Goal: Information Seeking & Learning: Learn about a topic

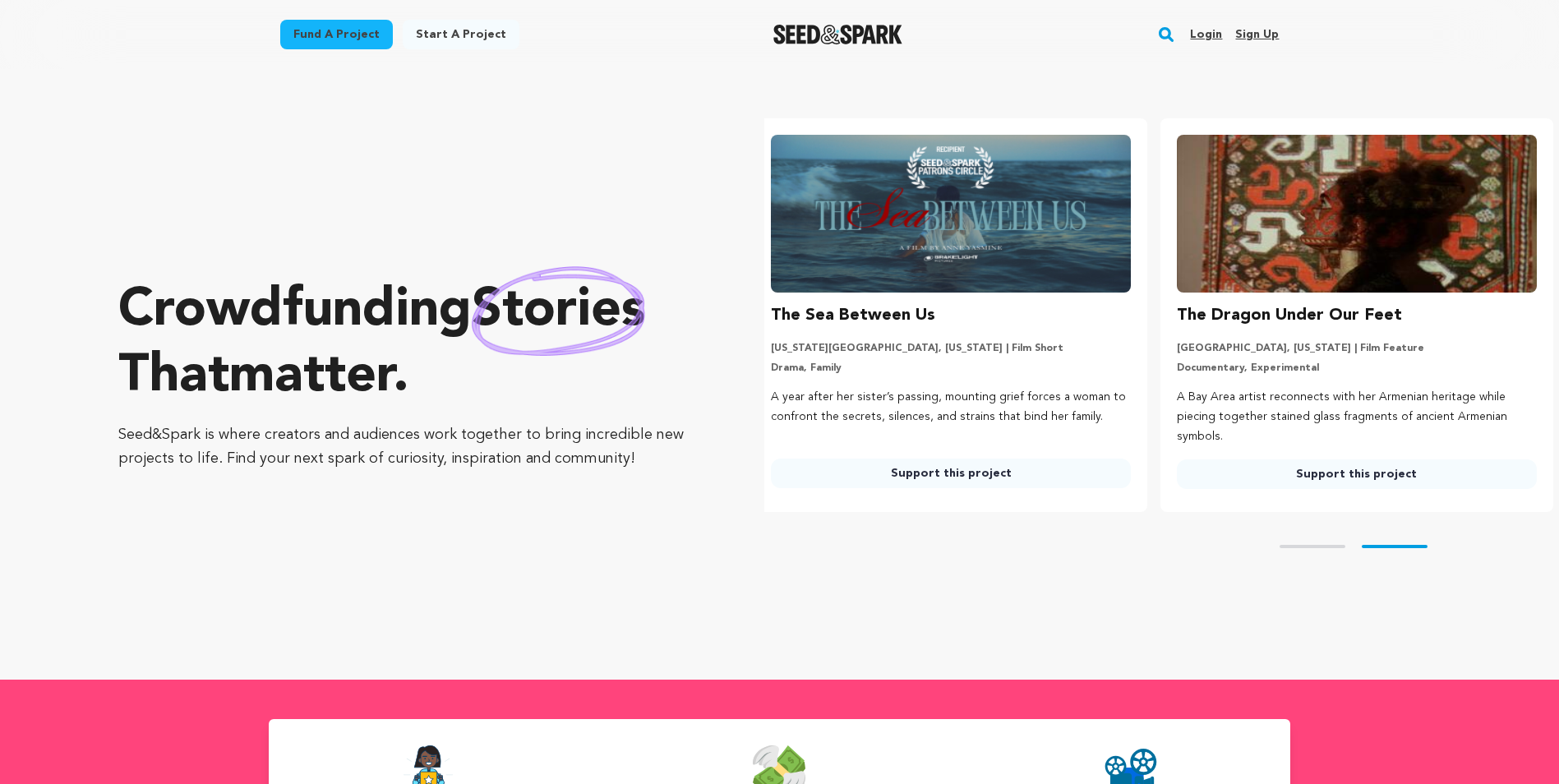
scroll to position [0, 419]
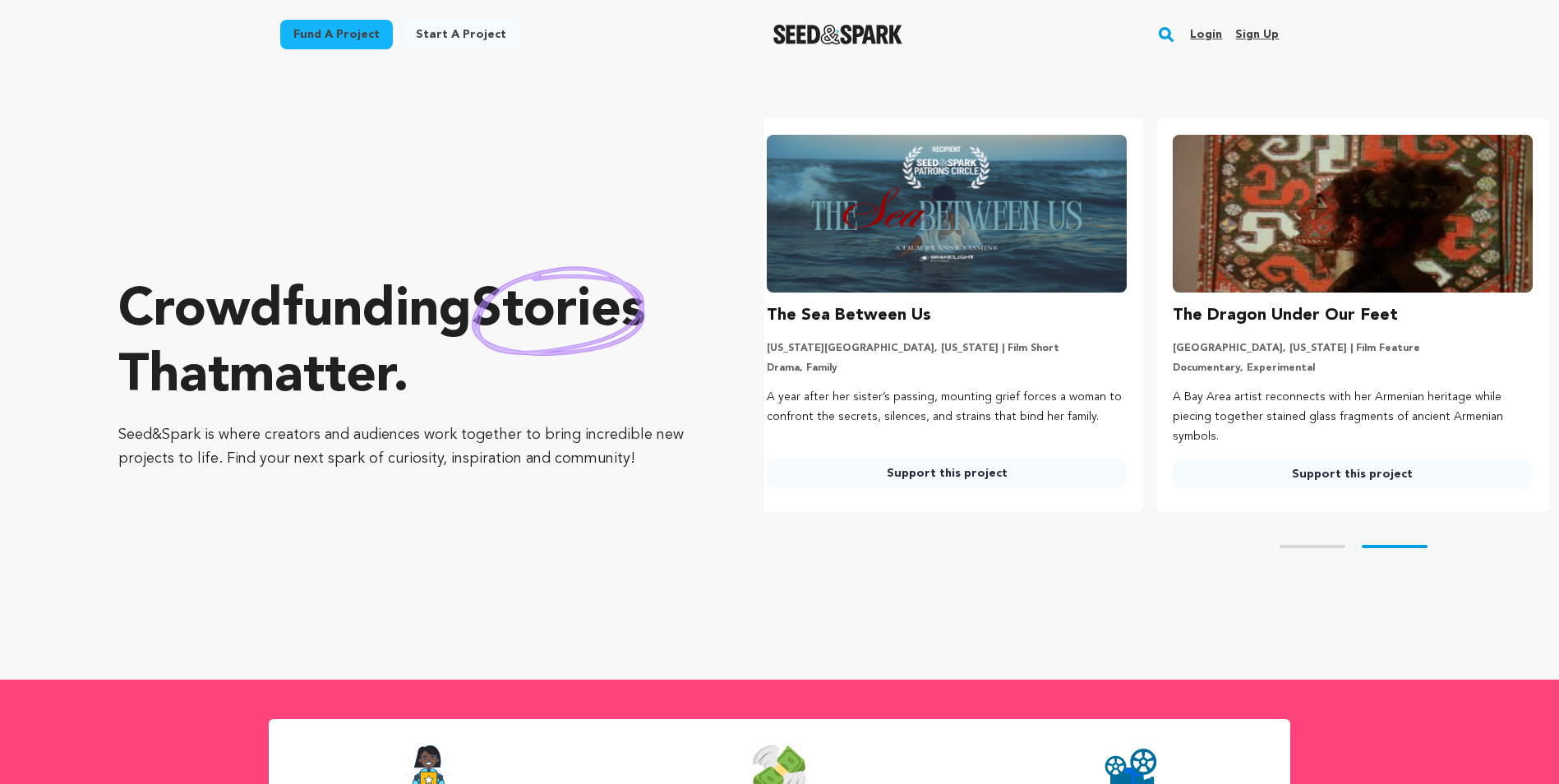
click at [1166, 31] on rect "button" at bounding box center [1166, 34] width 19 height 19
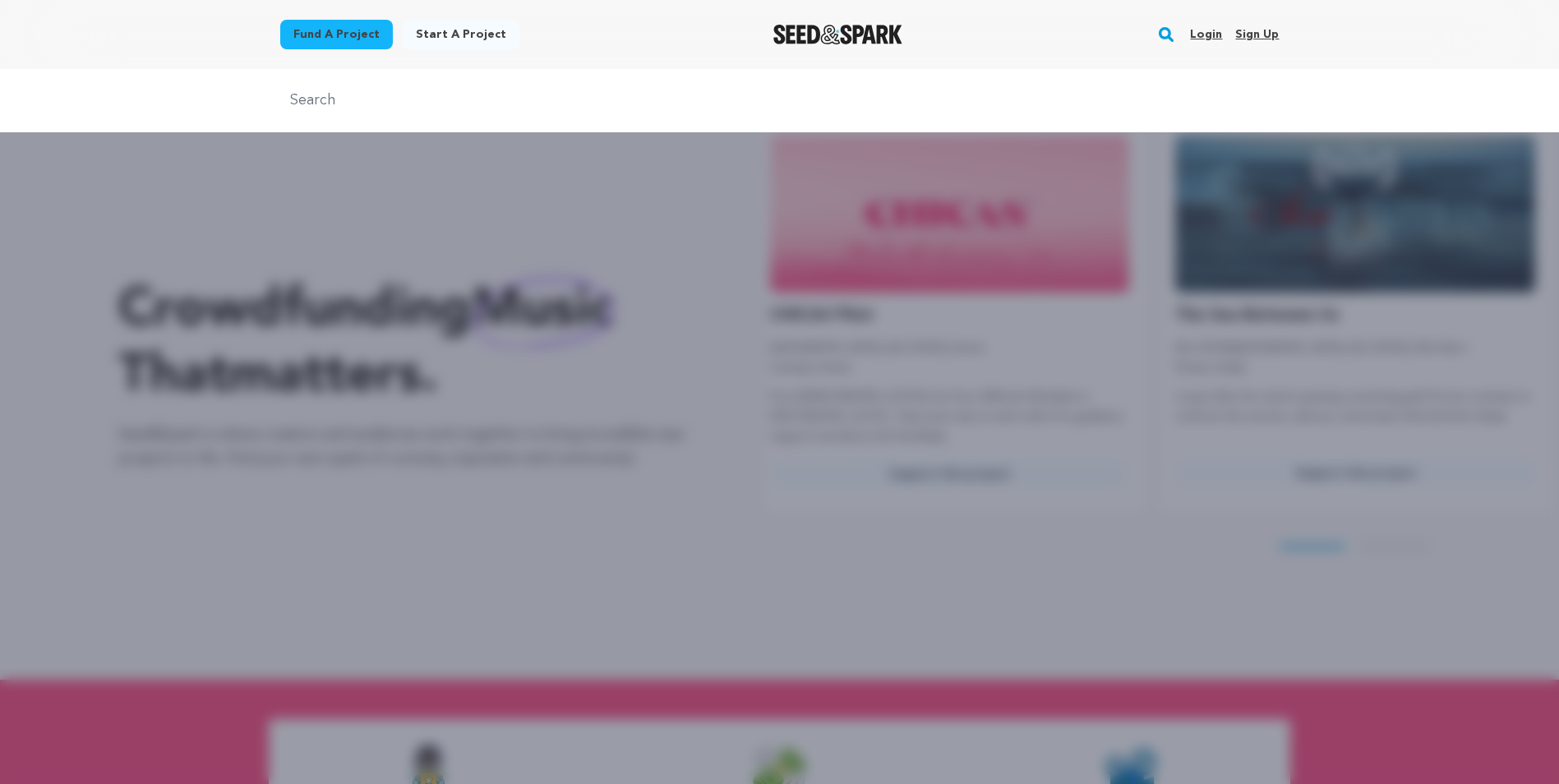
scroll to position [0, 0]
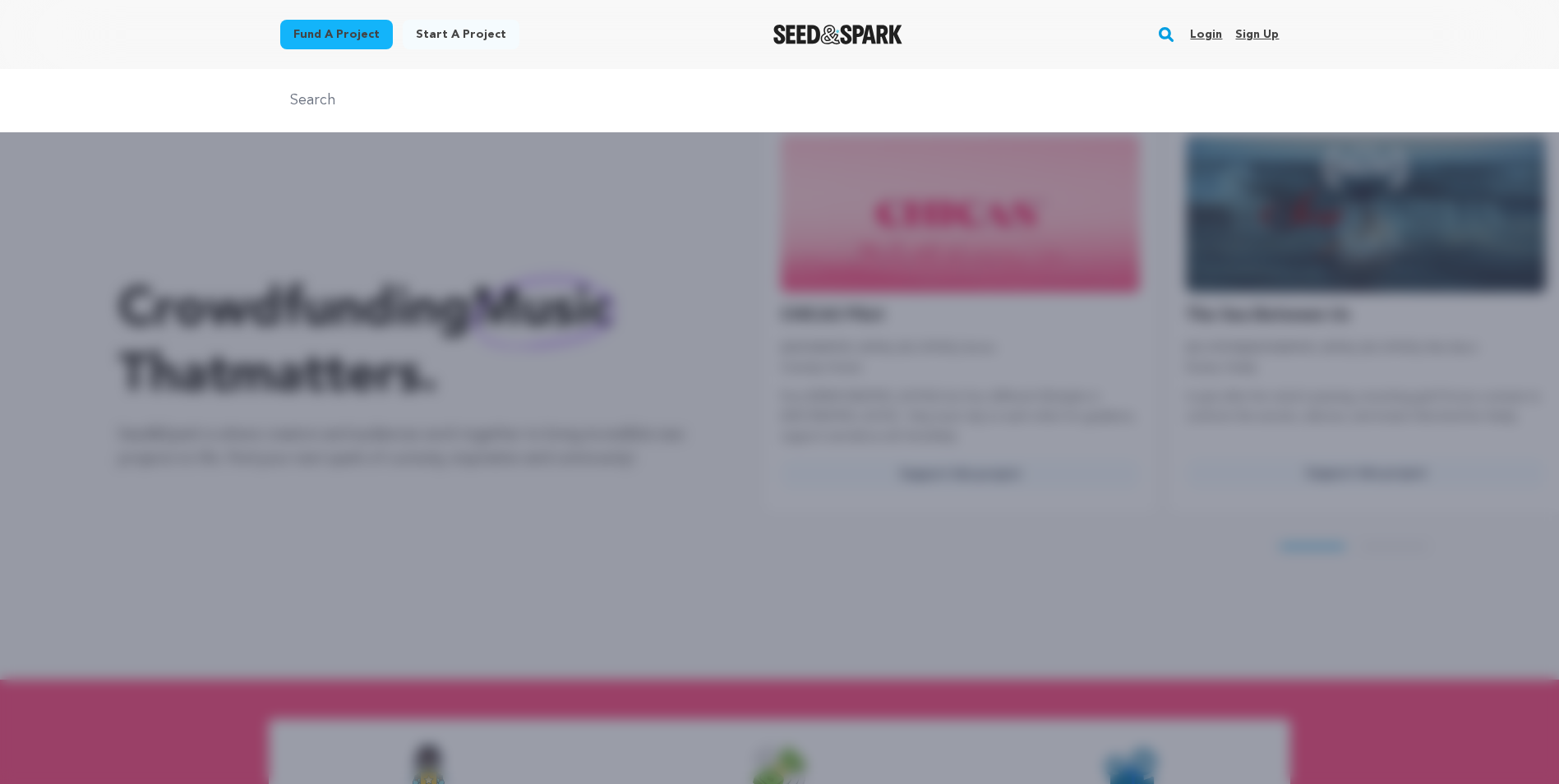
click at [297, 100] on input "text" at bounding box center [780, 101] width 999 height 24
type input "almost ghost town"
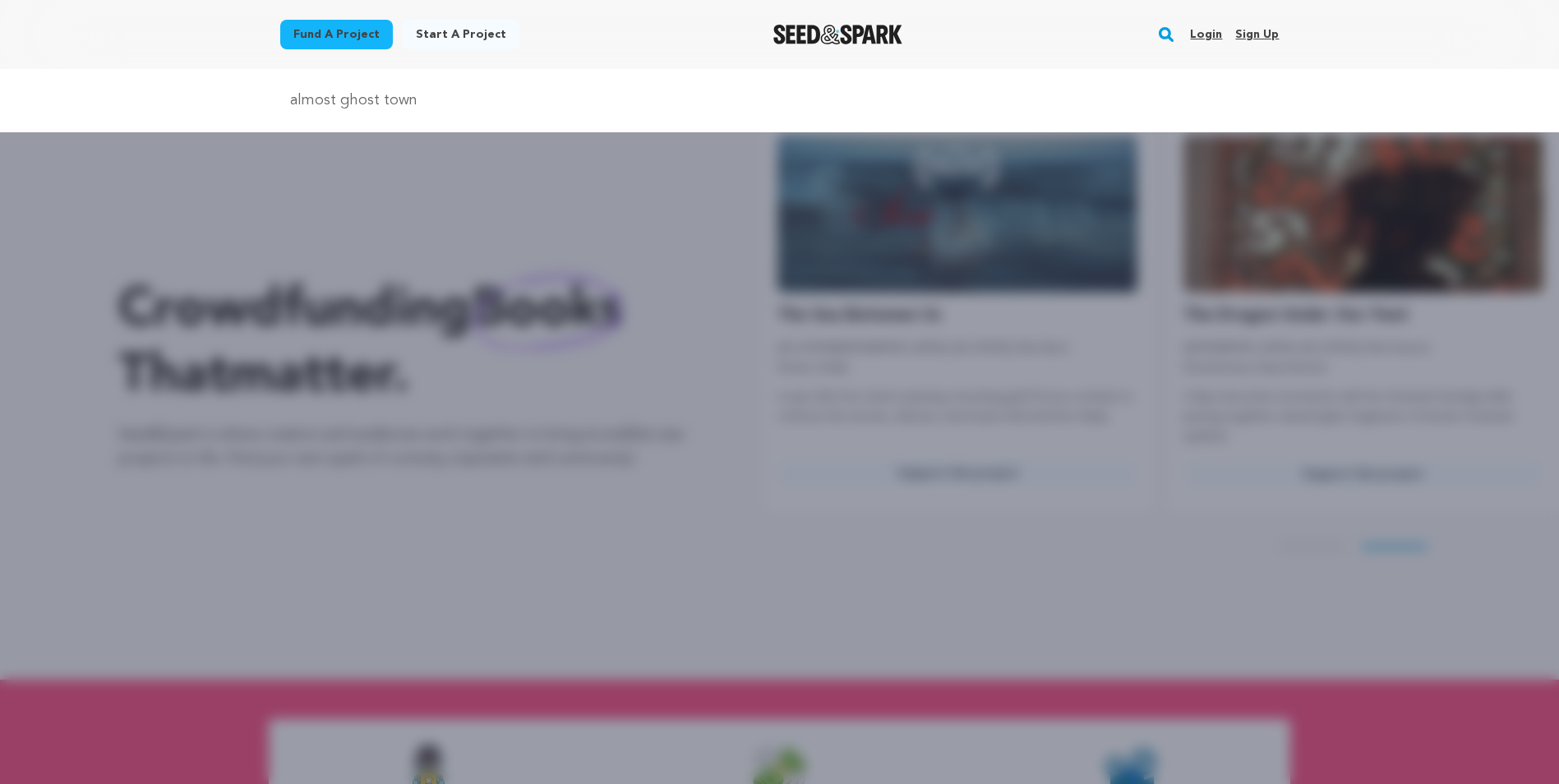
scroll to position [0, 419]
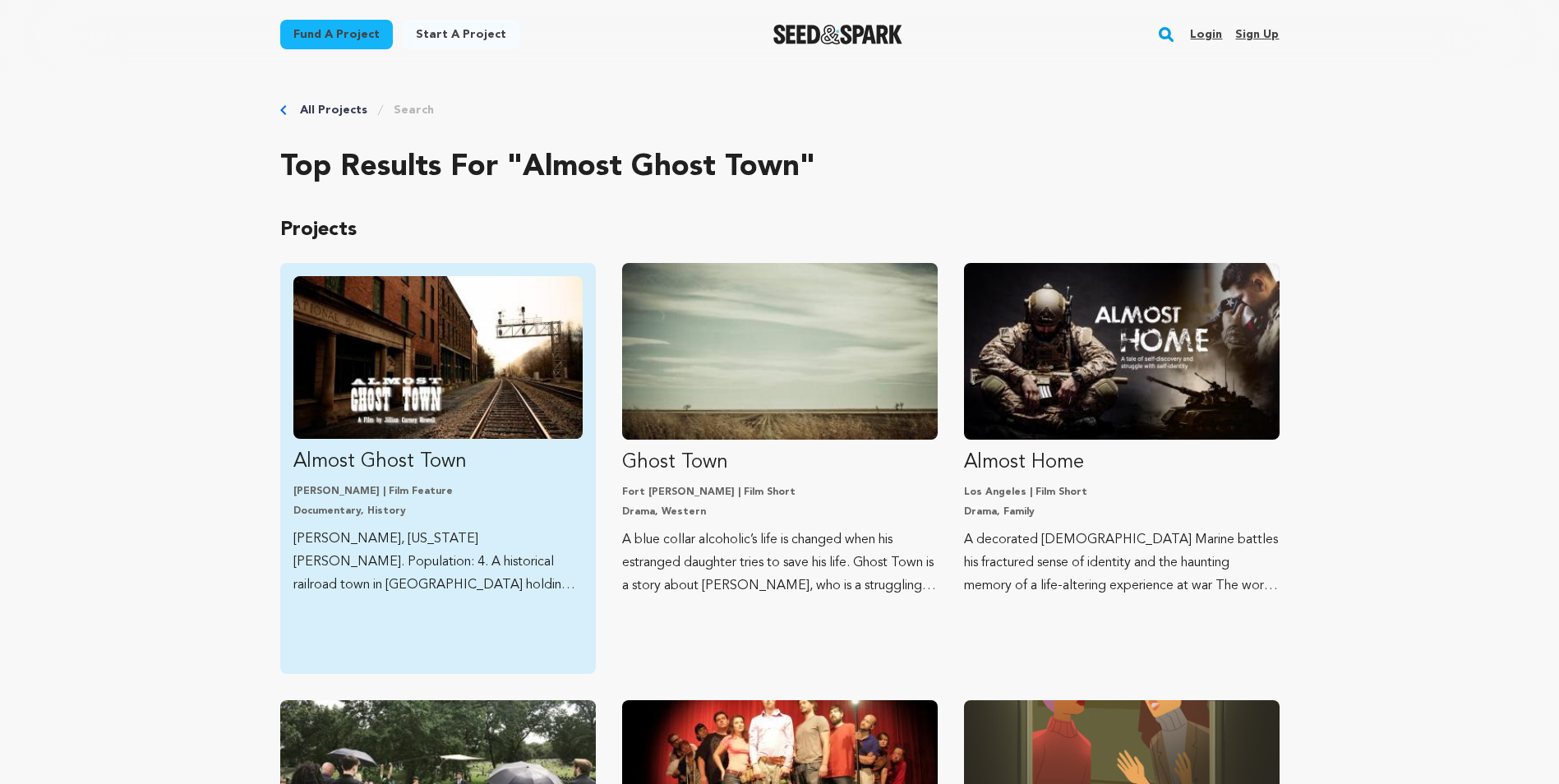
click at [408, 388] on img "Fund Almost Ghost Town" at bounding box center [438, 357] width 290 height 163
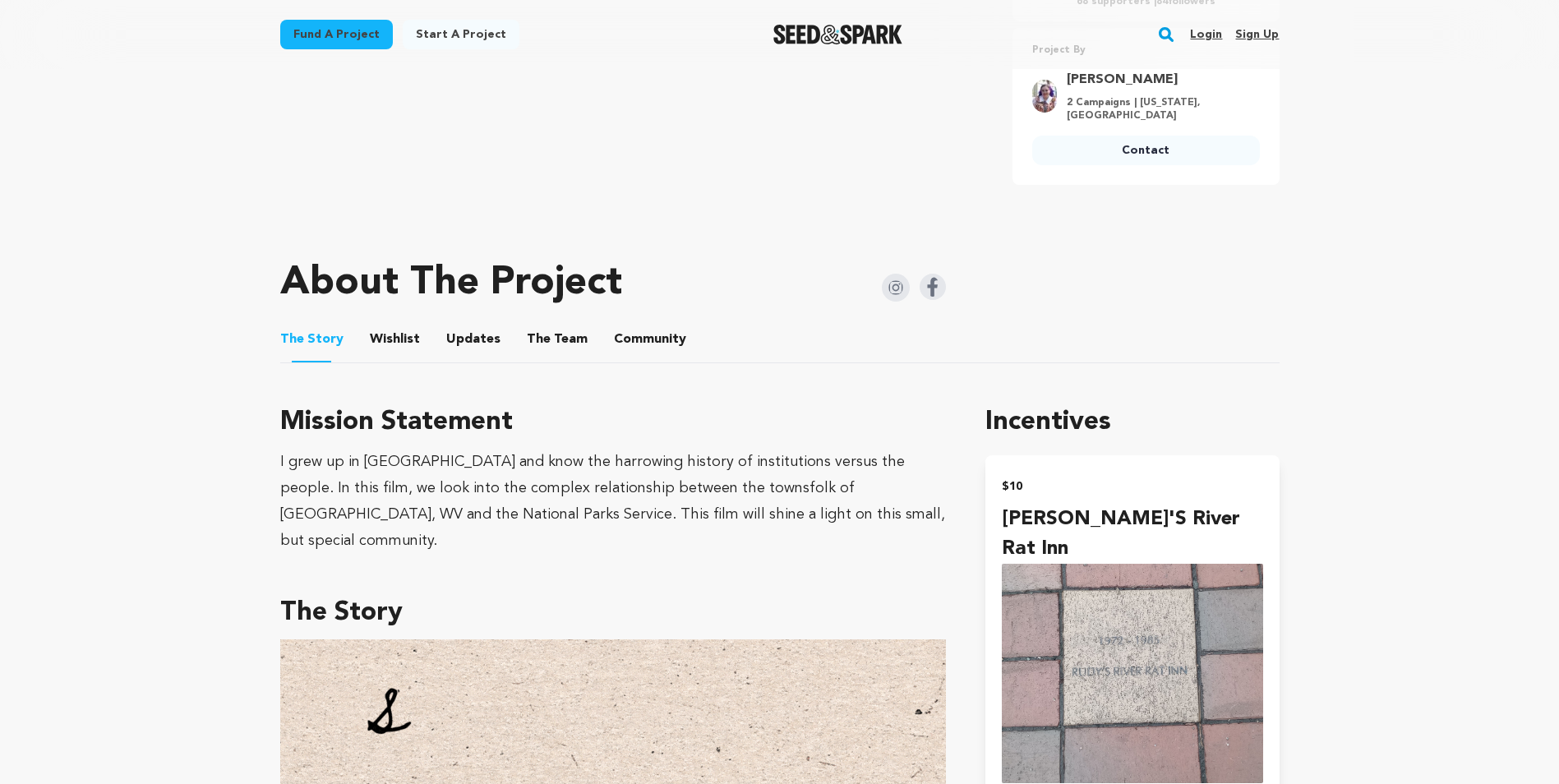
scroll to position [657, 0]
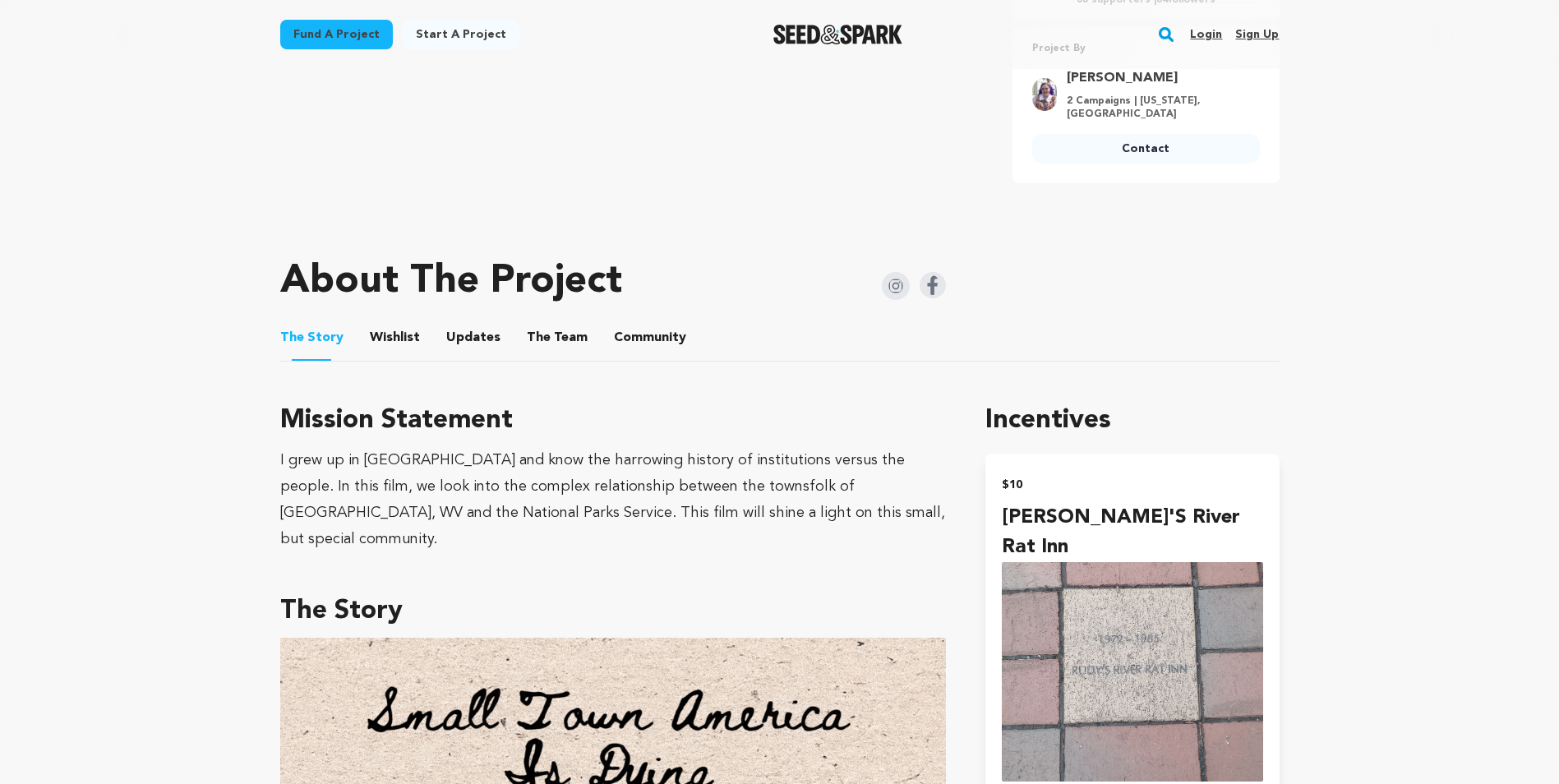
click at [651, 333] on button "Community" at bounding box center [650, 341] width 40 height 40
